Goal: Task Accomplishment & Management: Manage account settings

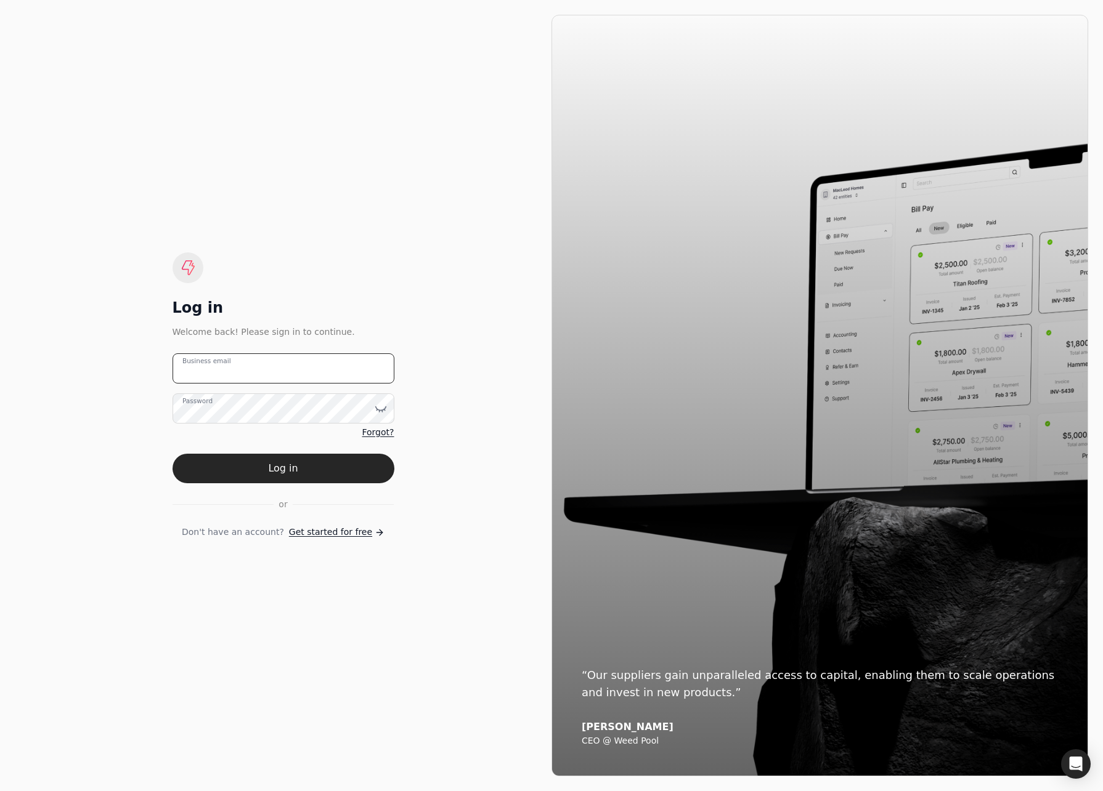
click at [293, 373] on email "Business email" at bounding box center [283, 369] width 222 height 30
type email "[EMAIL_ADDRESS][PERSON_NAME][DOMAIN_NAME]"
click at [356, 463] on button "Log in" at bounding box center [283, 469] width 222 height 30
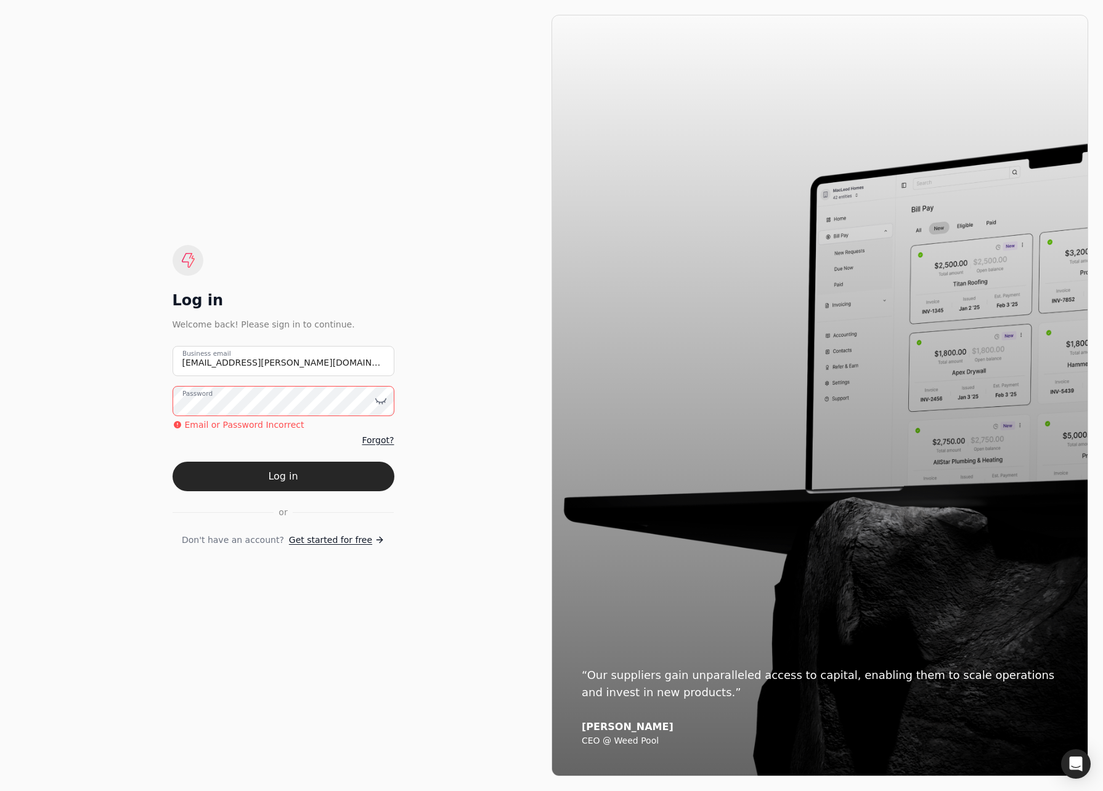
click at [104, 400] on div "Log in Welcome back! Please sign in to continue. [EMAIL_ADDRESS][PERSON_NAME][D…" at bounding box center [283, 396] width 536 height 762
click at [84, 400] on div "Log in Welcome back! Please sign in to continue. [EMAIL_ADDRESS][PERSON_NAME][D…" at bounding box center [283, 396] width 536 height 762
drag, startPoint x: 273, startPoint y: 476, endPoint x: 361, endPoint y: 445, distance: 92.7
click at [274, 476] on button "Log in" at bounding box center [283, 477] width 222 height 30
click at [382, 400] on icon at bounding box center [380, 401] width 12 height 12
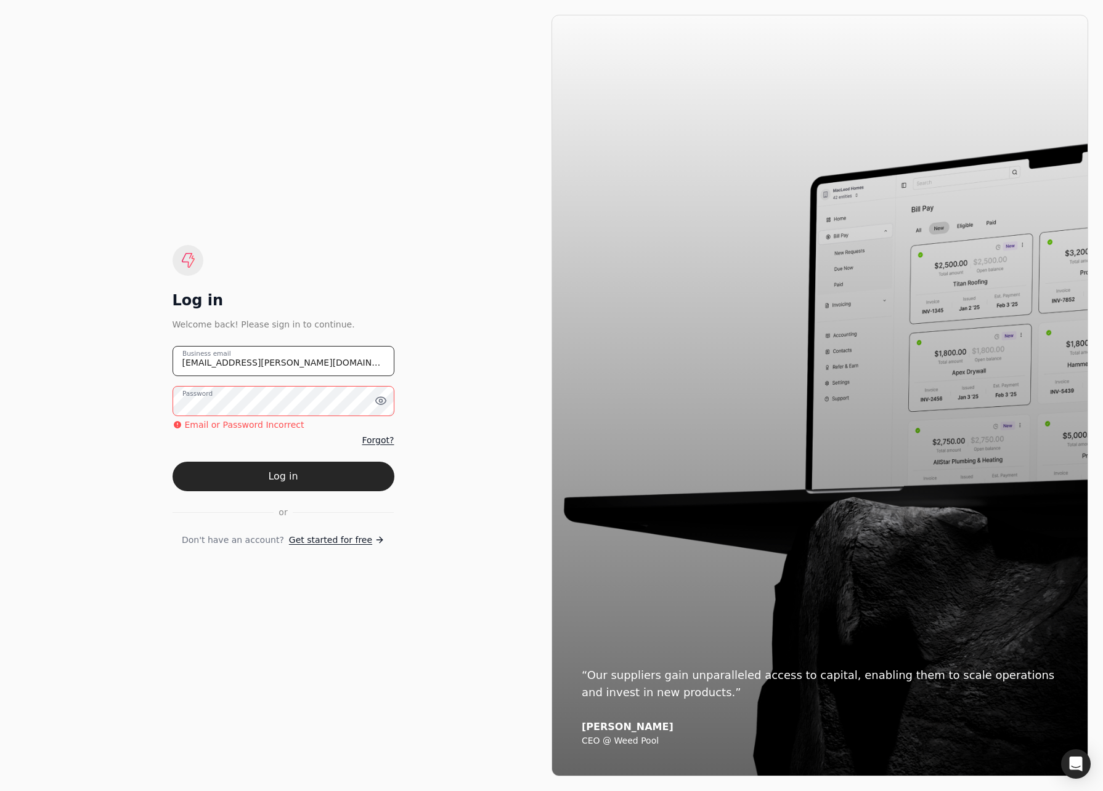
drag, startPoint x: 322, startPoint y: 360, endPoint x: 86, endPoint y: 348, distance: 235.6
click at [86, 347] on div "Log in Welcome back! Please sign in to continue. [EMAIL_ADDRESS][PERSON_NAME][D…" at bounding box center [283, 396] width 536 height 762
drag, startPoint x: 434, startPoint y: 285, endPoint x: 424, endPoint y: 295, distance: 13.9
click at [434, 285] on div "Log in Welcome back! Please sign in to continue. [EMAIL_ADDRESS][PERSON_NAME][D…" at bounding box center [283, 396] width 536 height 762
click at [310, 475] on button "Log in" at bounding box center [283, 477] width 222 height 30
